Goal: Transaction & Acquisition: Download file/media

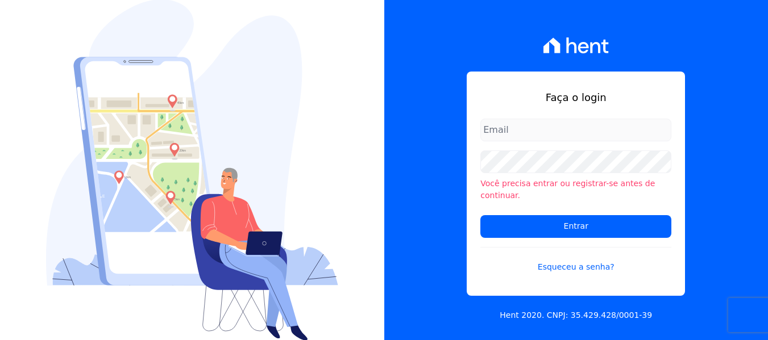
type input "[PERSON_NAME][EMAIL_ADDRESS][DOMAIN_NAME]"
click at [586, 132] on input "[PERSON_NAME][EMAIL_ADDRESS][DOMAIN_NAME]" at bounding box center [575, 130] width 191 height 23
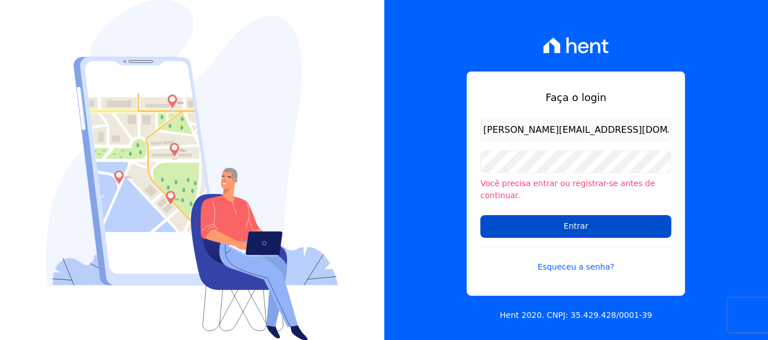
click at [573, 217] on input "Entrar" at bounding box center [575, 226] width 191 height 23
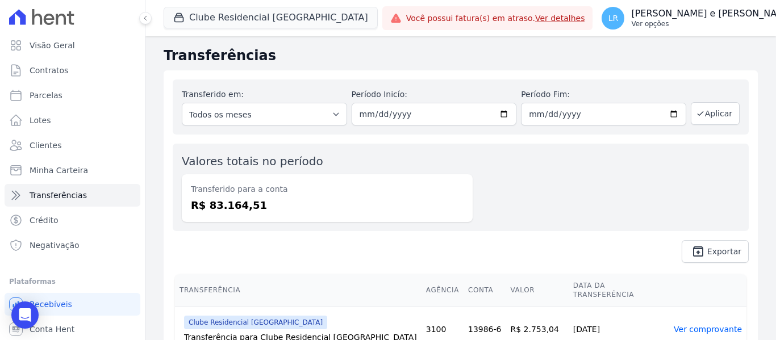
click at [698, 16] on p "[PERSON_NAME] e [PERSON_NAME]" at bounding box center [712, 13] width 163 height 11
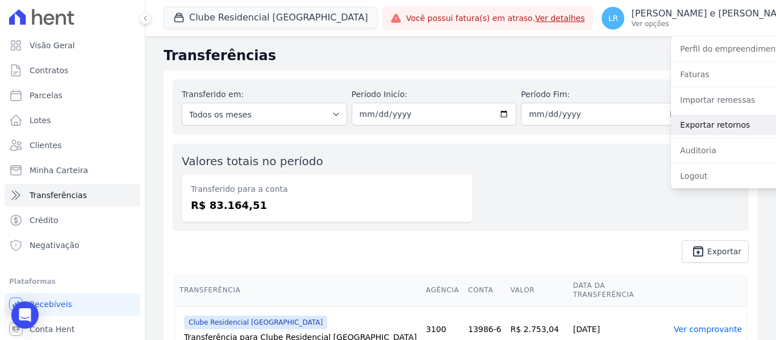
click at [684, 119] on link "Exportar retornos" at bounding box center [743, 125] width 145 height 20
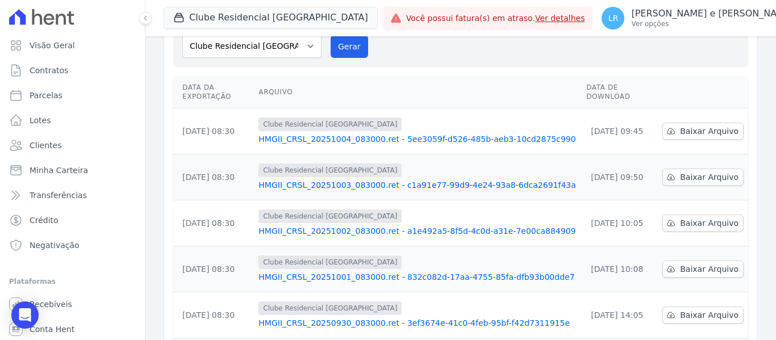
scroll to position [114, 0]
click at [715, 260] on link "Baixar Arquivo" at bounding box center [703, 268] width 81 height 17
click at [658, 154] on td "Baixar Arquivo" at bounding box center [703, 177] width 90 height 46
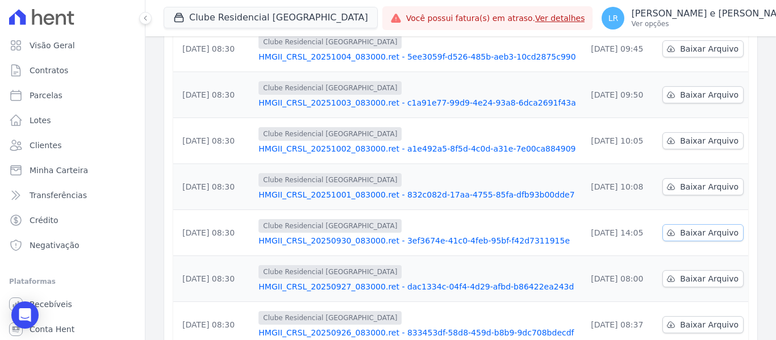
scroll to position [170, 0]
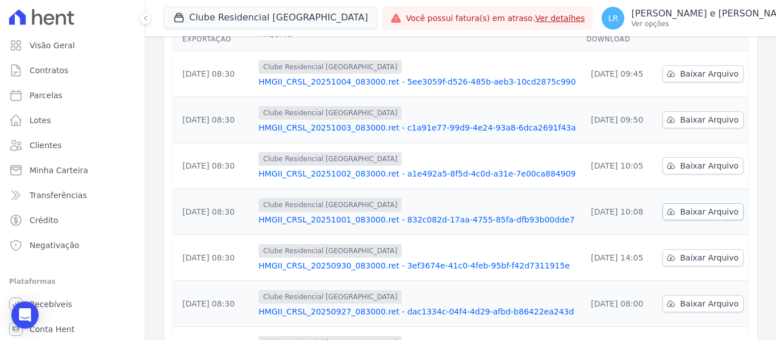
click at [690, 206] on span "Baixar Arquivo" at bounding box center [709, 211] width 59 height 11
click at [721, 160] on span "Baixar Arquivo" at bounding box center [709, 165] width 59 height 11
